Goal: Task Accomplishment & Management: Manage account settings

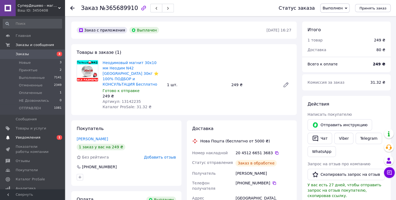
click at [36, 138] on span "Уведомления" at bounding box center [28, 137] width 25 height 5
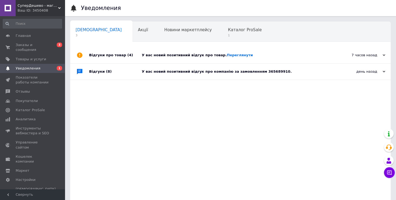
click at [168, 69] on div "У вас новий позитивний відгук про компанію за замовленням 365689910." at bounding box center [236, 72] width 189 height 16
click at [168, 57] on div "У вас новий позитивний відгук про товар. [GEOGRAPHIC_DATA]" at bounding box center [236, 55] width 189 height 5
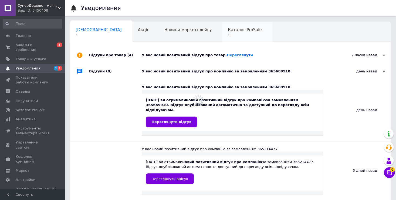
click at [228, 31] on span "Каталог ProSale" at bounding box center [245, 30] width 34 height 5
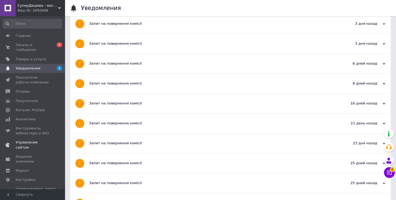
scroll to position [85, 0]
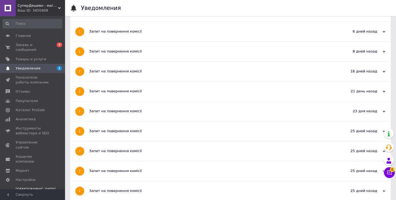
click at [32, 197] on div "Prom топ" at bounding box center [36, 199] width 40 height 5
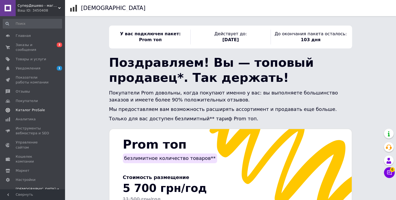
click at [32, 108] on span "Каталог ProSale" at bounding box center [30, 110] width 29 height 5
